Goal: Find specific page/section: Find specific page/section

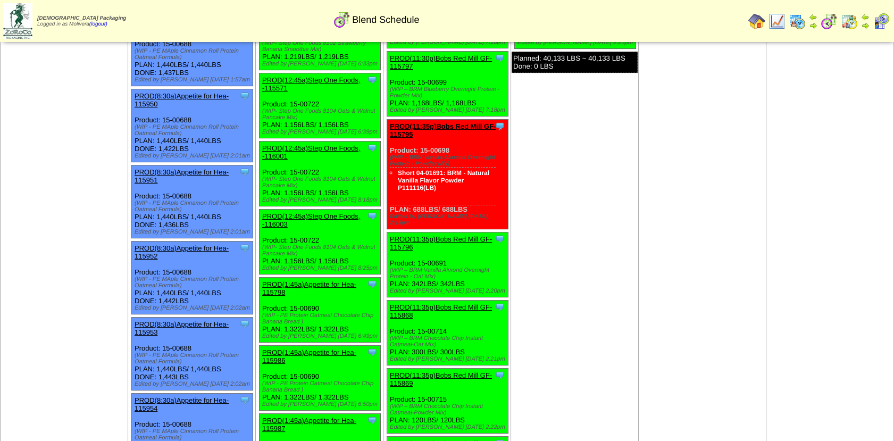
scroll to position [408, 0]
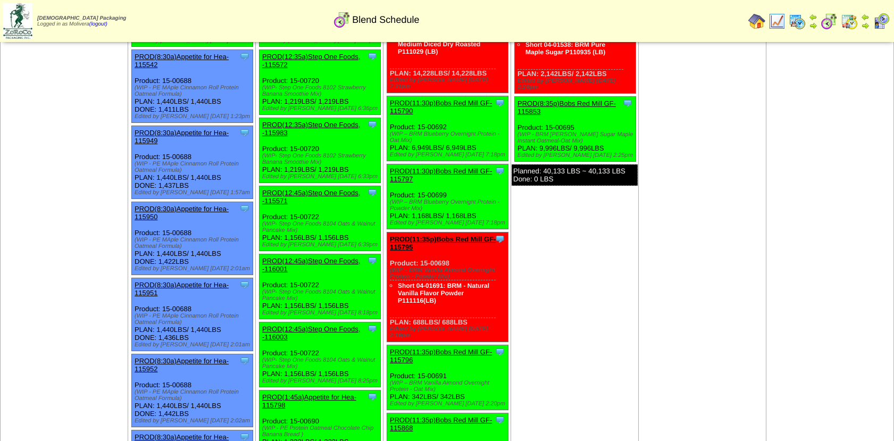
click at [794, 23] on img at bounding box center [797, 21] width 17 height 17
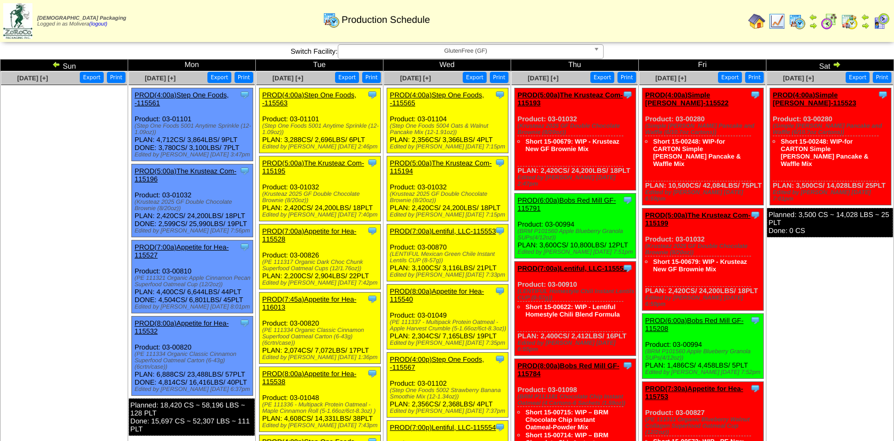
click at [824, 27] on img at bounding box center [829, 21] width 17 height 17
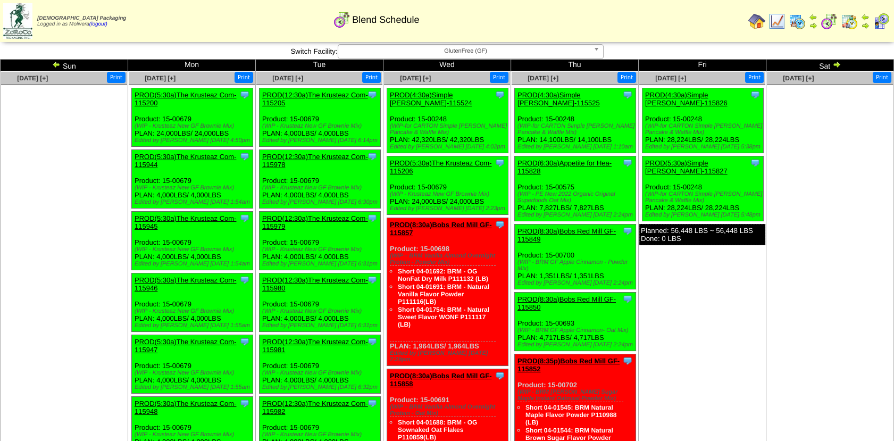
click at [57, 64] on img at bounding box center [56, 64] width 9 height 9
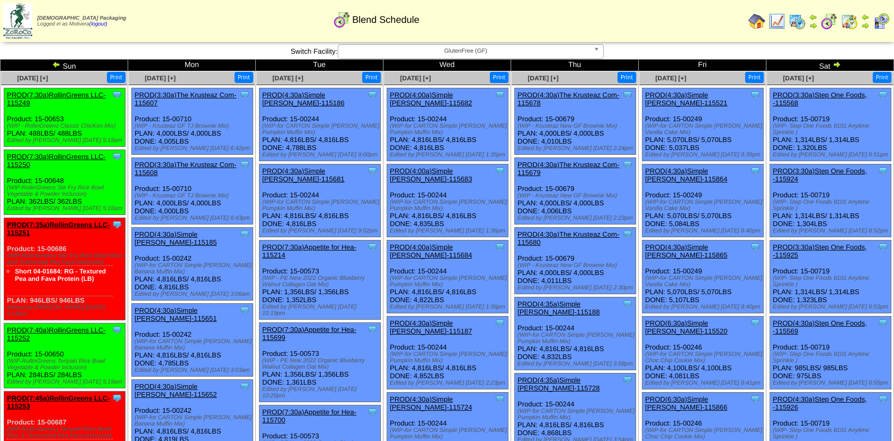
click at [800, 16] on img at bounding box center [797, 21] width 17 height 17
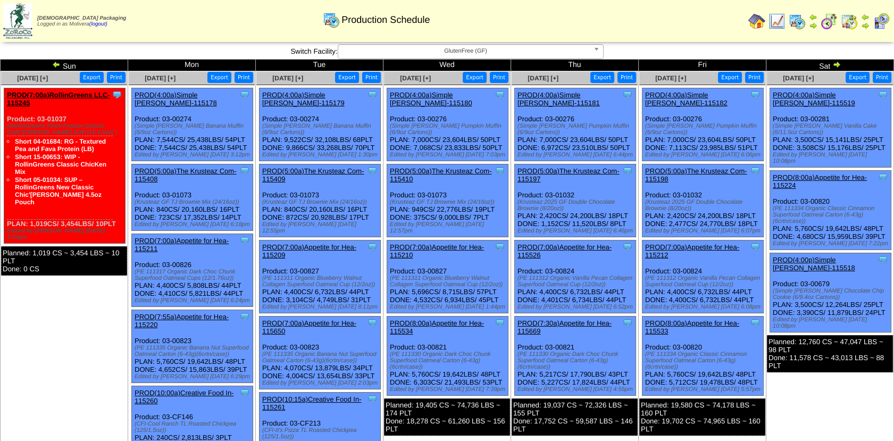
click at [837, 62] on img at bounding box center [836, 64] width 9 height 9
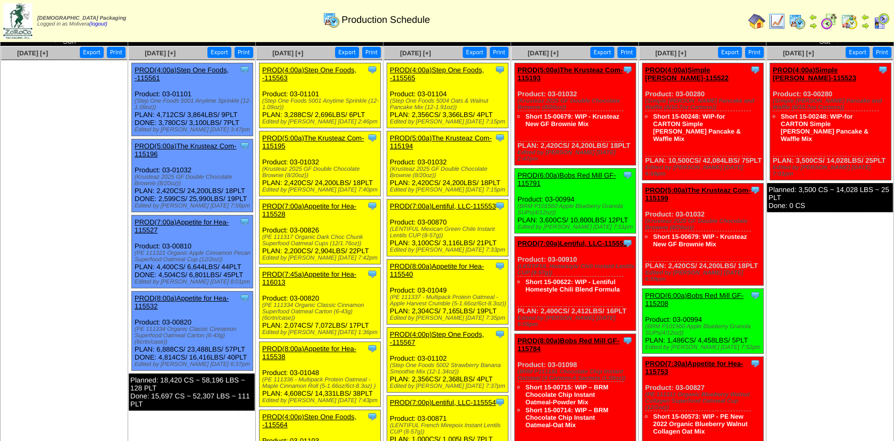
scroll to position [26, 0]
